Goal: Task Accomplishment & Management: Manage account settings

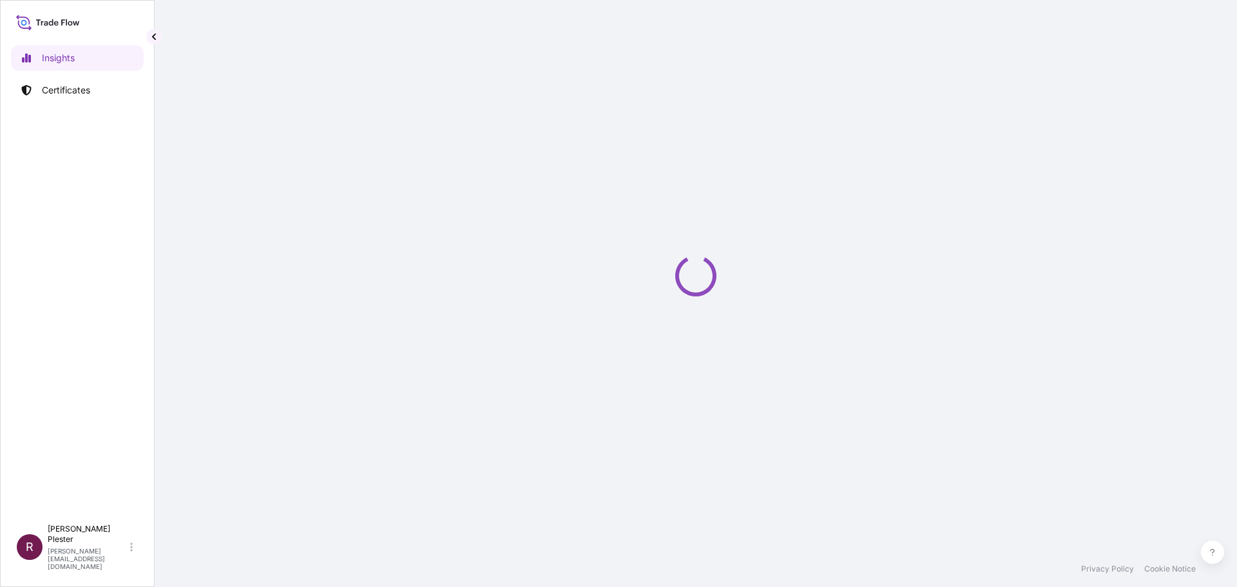
select select "2025"
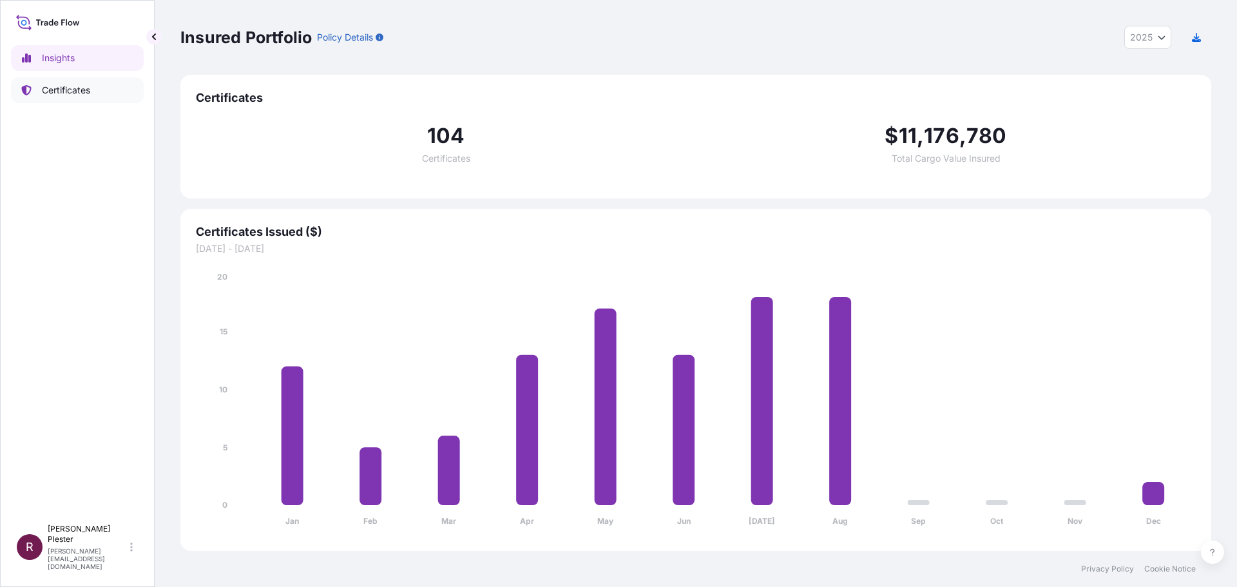
click at [53, 93] on p "Certificates" at bounding box center [66, 90] width 48 height 13
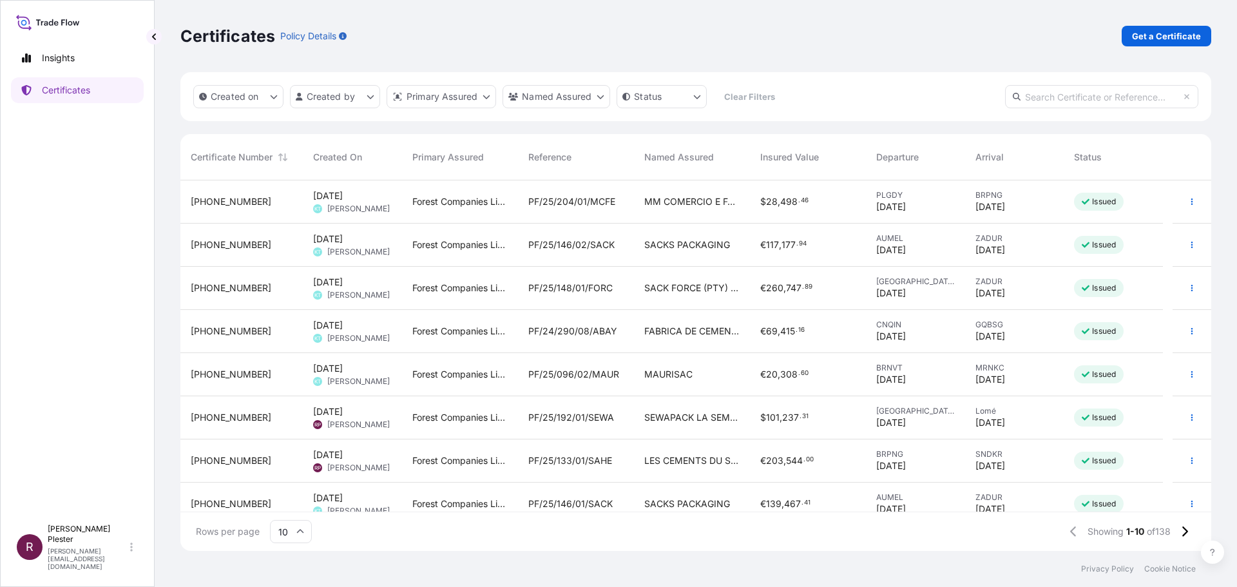
scroll to position [64, 0]
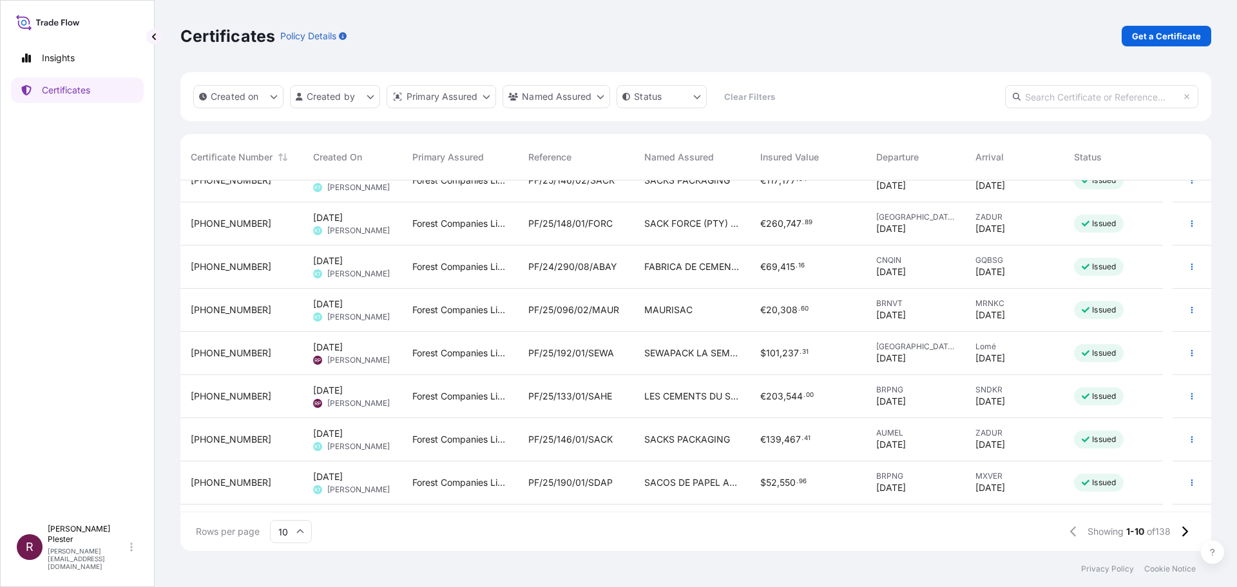
click at [661, 347] on span "SEWAPACK LA SEMEUSE" at bounding box center [691, 353] width 95 height 13
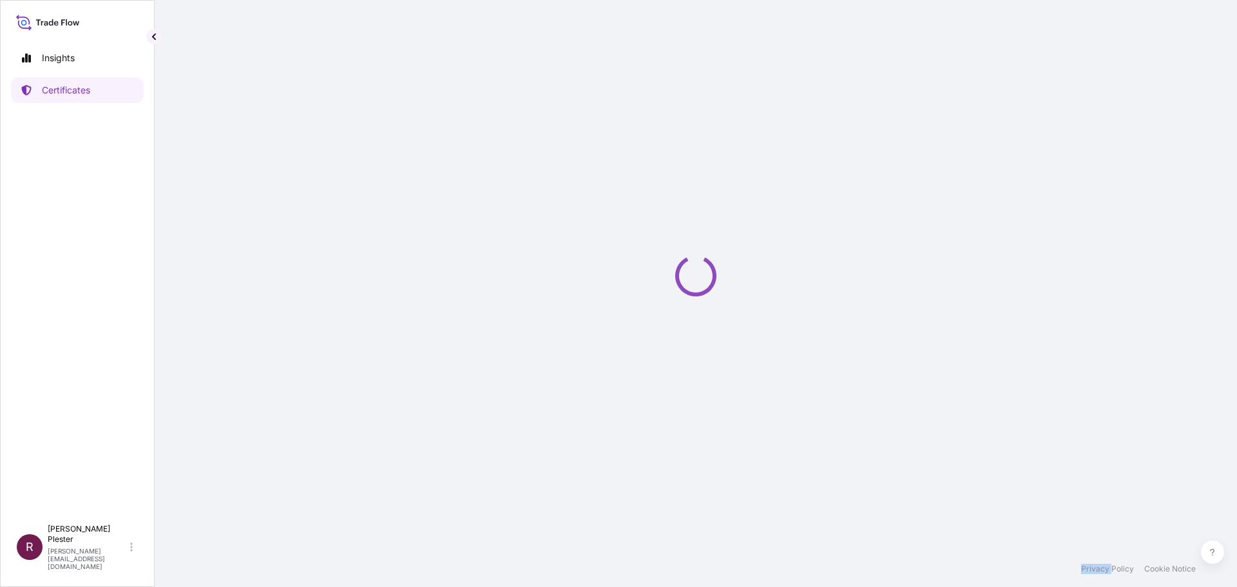
click at [661, 347] on div "Loading" at bounding box center [695, 275] width 1031 height 551
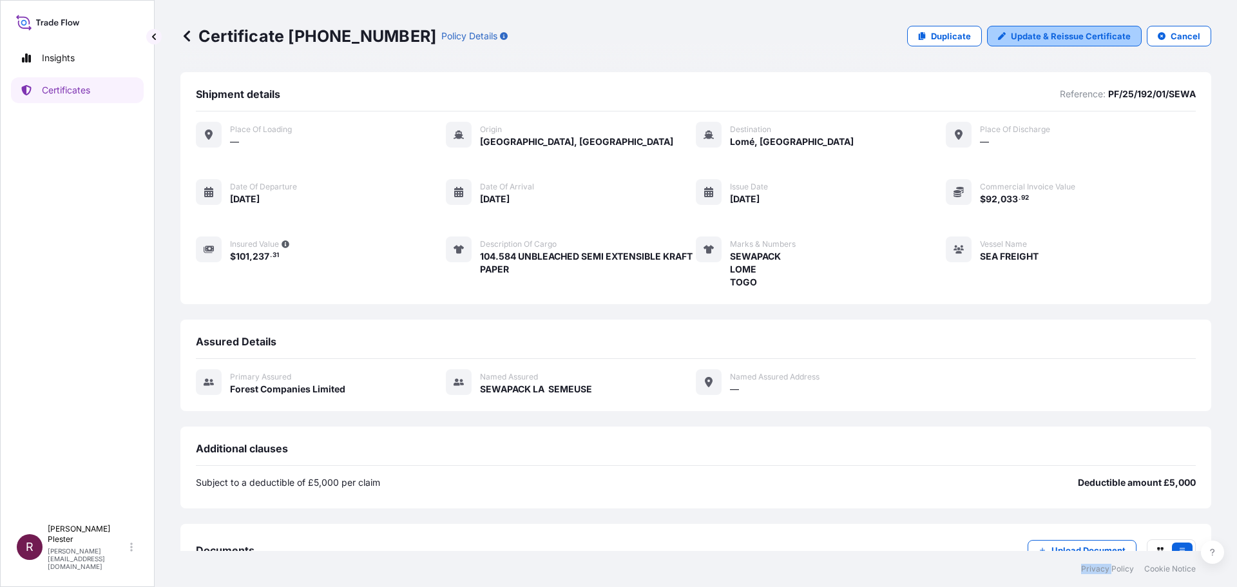
click at [1021, 37] on p "Update & Reissue Certificate" at bounding box center [1071, 36] width 120 height 13
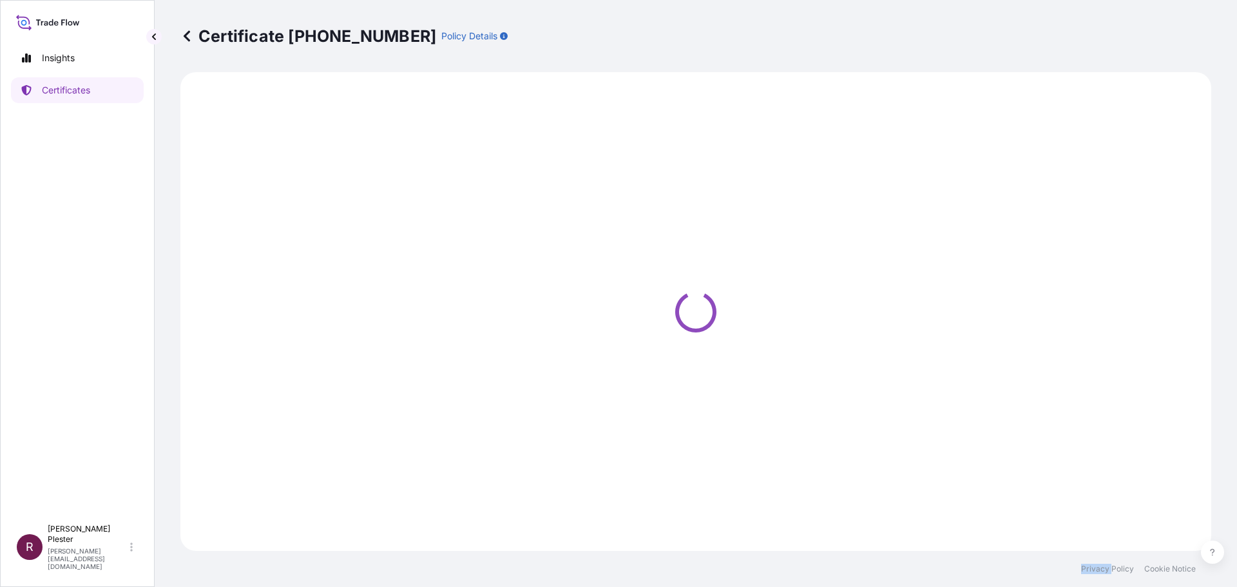
select select "Ocean Vessel"
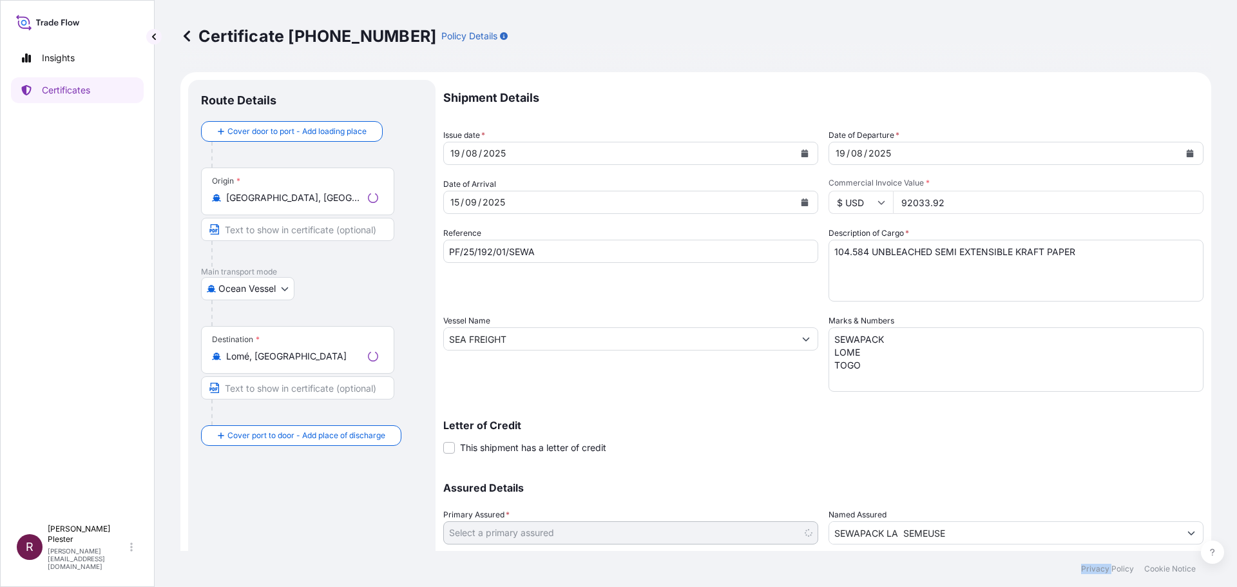
select select "31422"
click at [877, 202] on icon at bounding box center [881, 202] width 8 height 8
click at [857, 240] on div "€ EUR" at bounding box center [856, 237] width 54 height 24
type input "€ EUR"
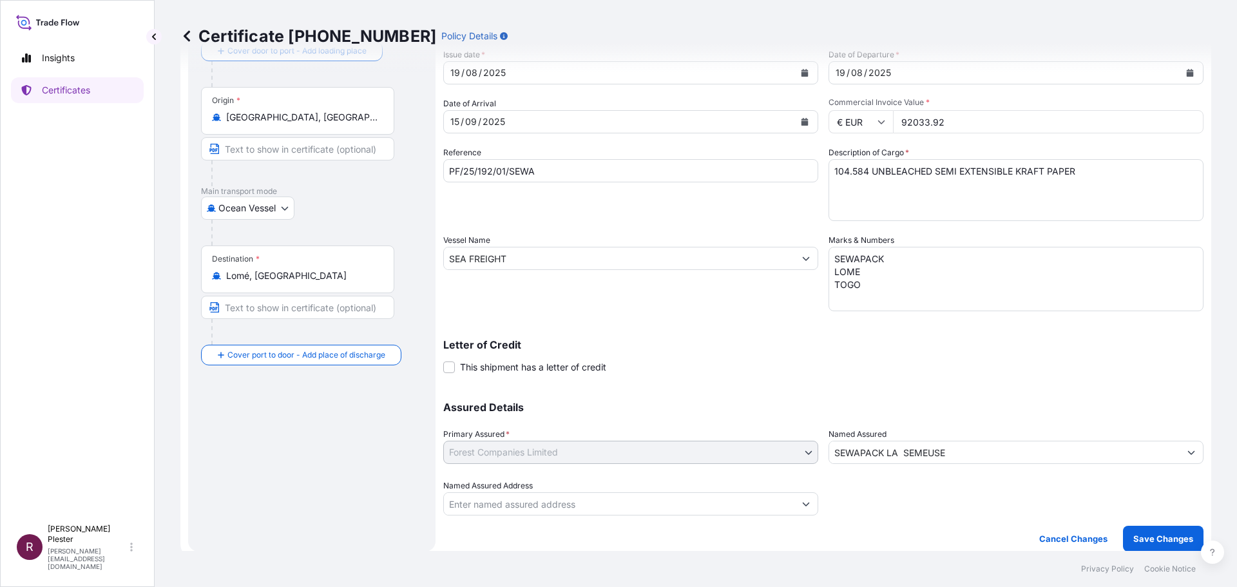
scroll to position [89, 0]
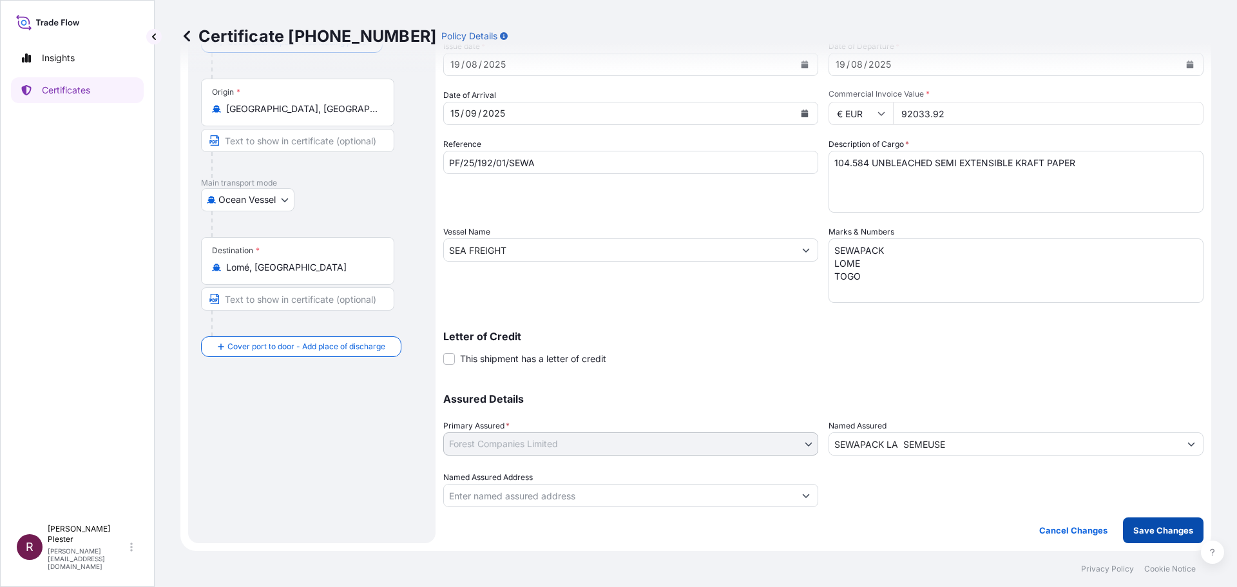
click at [1133, 530] on p "Save Changes" at bounding box center [1163, 530] width 60 height 13
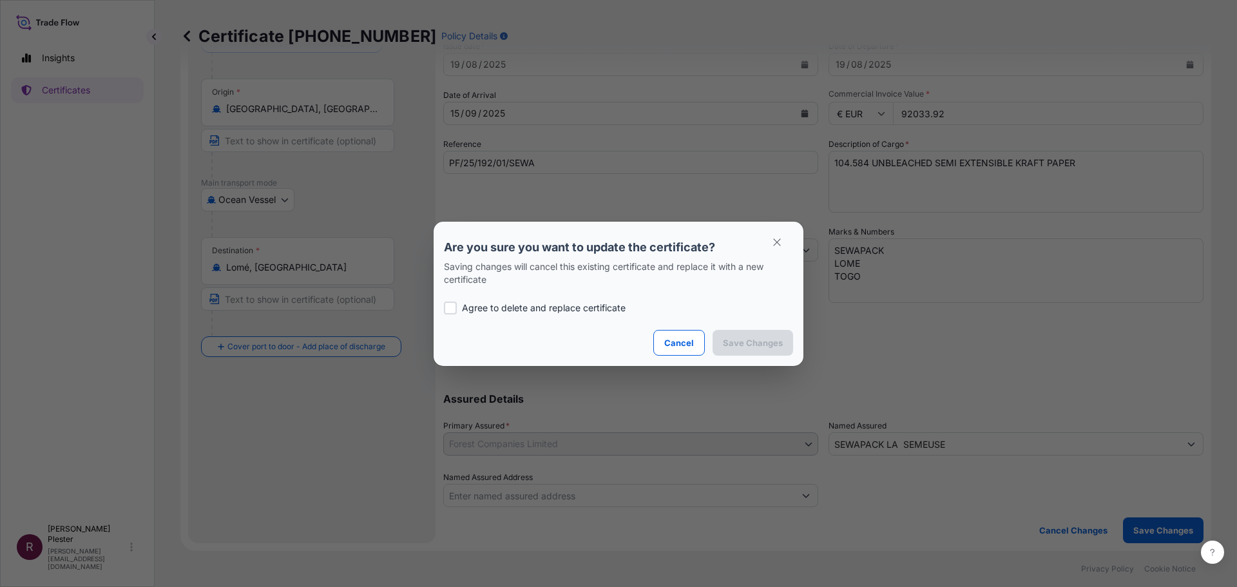
click at [448, 307] on div at bounding box center [450, 308] width 13 height 13
checkbox input "true"
click at [741, 340] on p "Save Changes" at bounding box center [753, 342] width 60 height 13
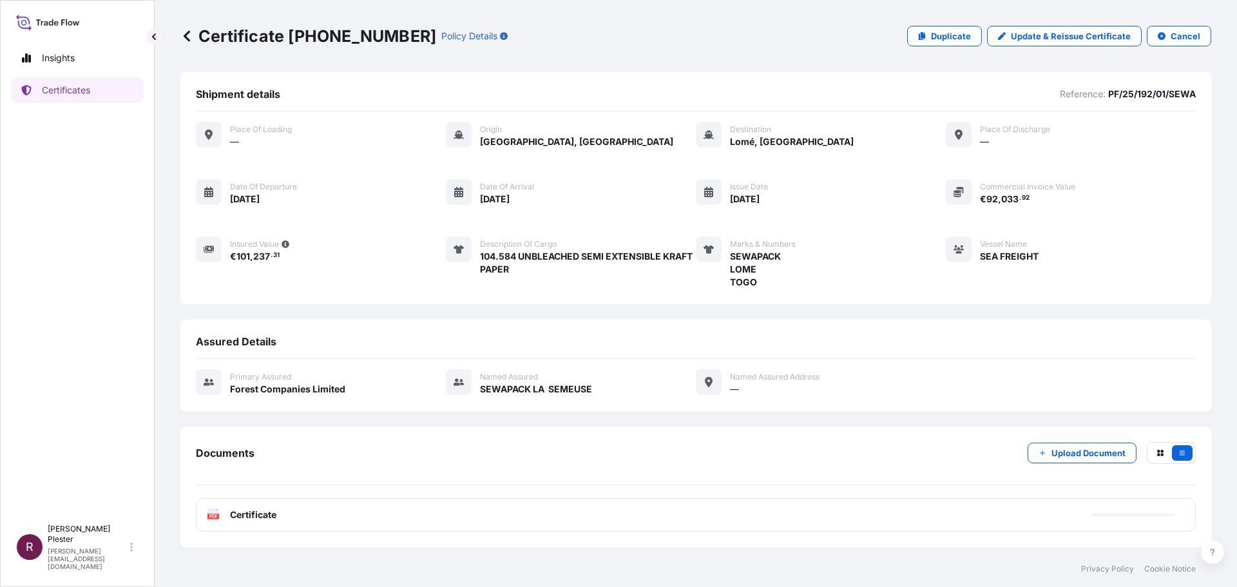
click at [273, 521] on span "Certificate" at bounding box center [253, 514] width 46 height 13
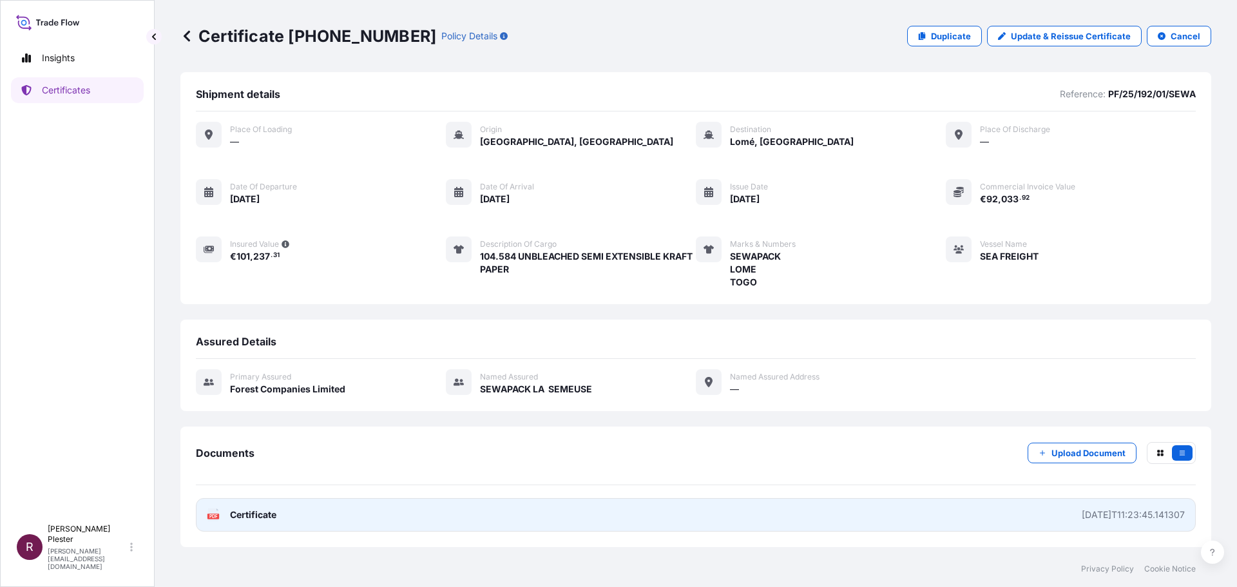
click at [211, 510] on icon at bounding box center [213, 514] width 11 height 13
